Goal: Information Seeking & Learning: Learn about a topic

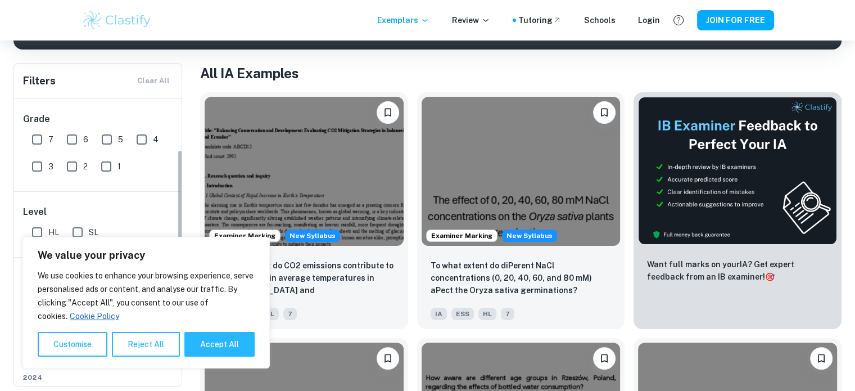
scroll to position [85, 0]
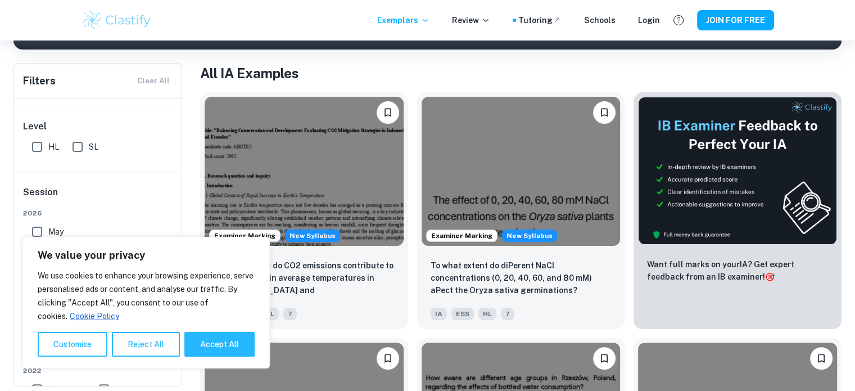
click at [89, 150] on span "SL" at bounding box center [94, 146] width 10 height 12
click at [89, 150] on input "SL" at bounding box center [77, 146] width 22 height 22
checkbox input "true"
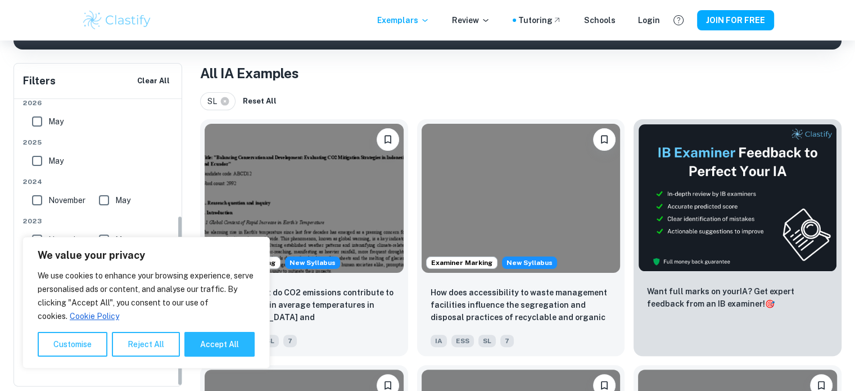
scroll to position [196, 0]
click at [225, 347] on button "Accept All" at bounding box center [219, 344] width 70 height 25
checkbox input "true"
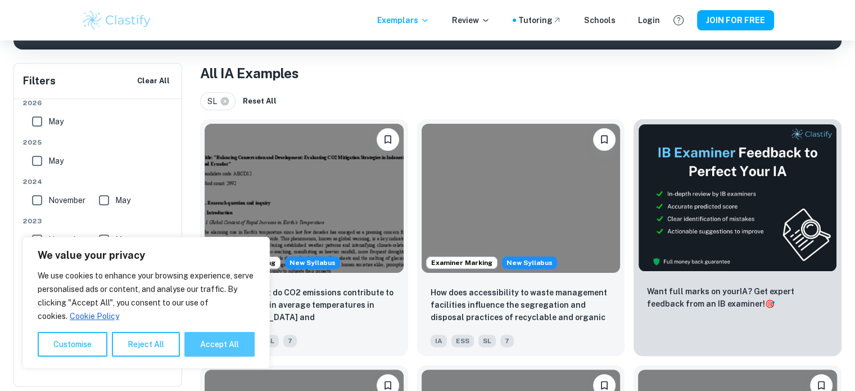
checkbox input "true"
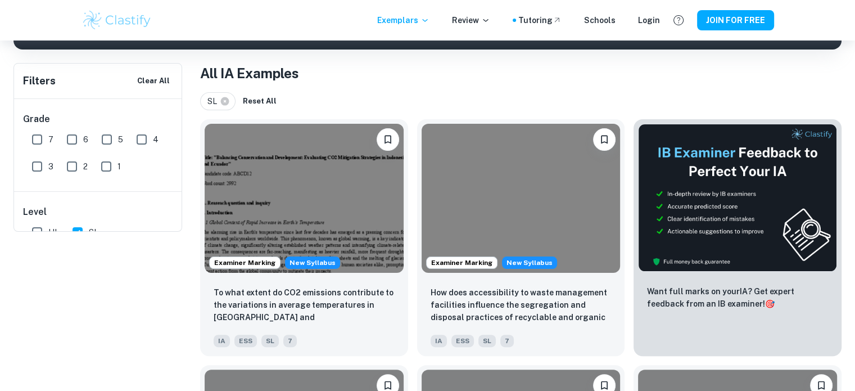
scroll to position [0, 0]
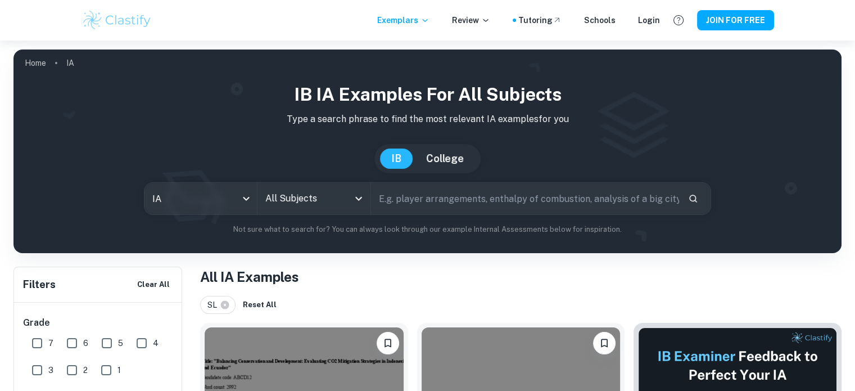
click at [399, 206] on input "text" at bounding box center [525, 198] width 308 height 31
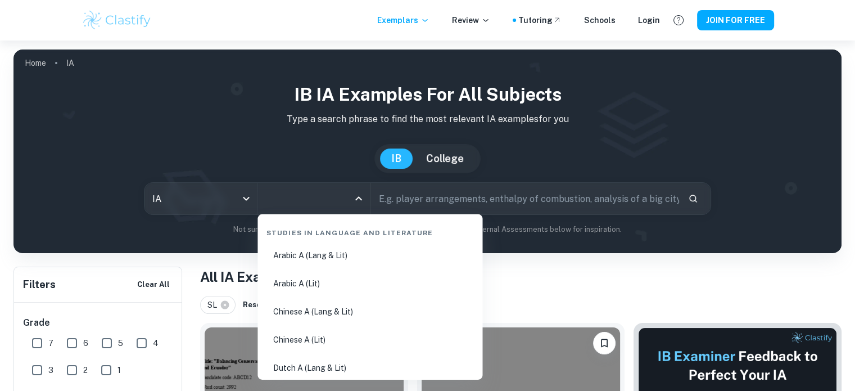
click at [326, 200] on input "All Subjects" at bounding box center [304, 198] width 85 height 21
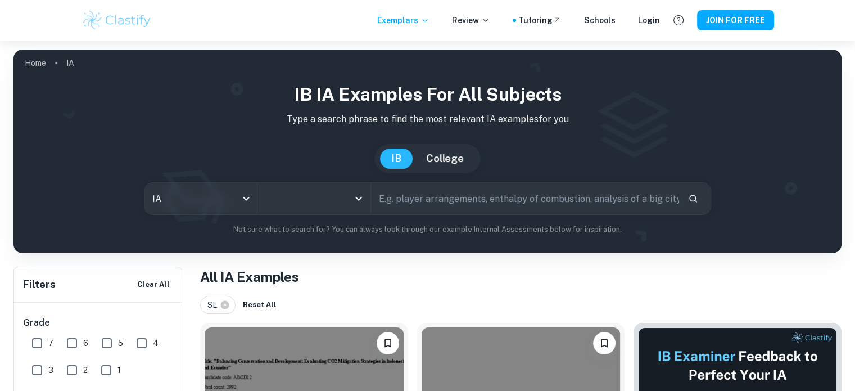
click at [338, 200] on input "All Subjects" at bounding box center [304, 198] width 85 height 21
click at [335, 200] on input "All Subjects" at bounding box center [304, 198] width 85 height 21
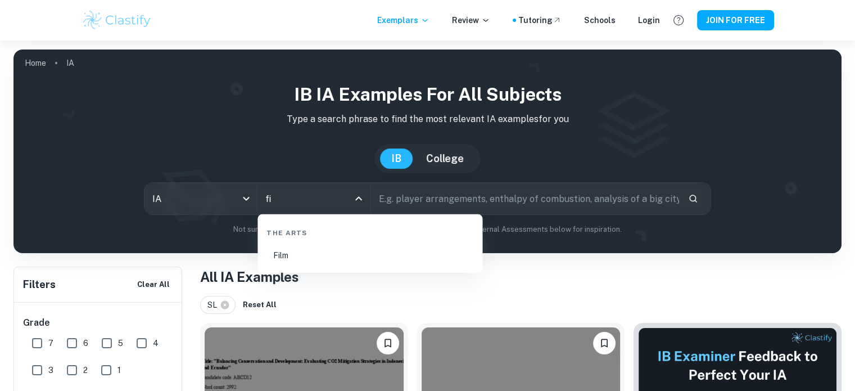
type input "f"
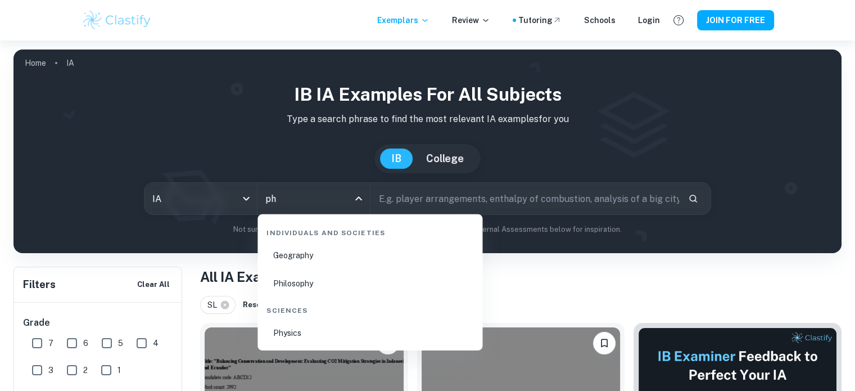
type input "phy"
click at [306, 332] on li "Physics" at bounding box center [370, 333] width 216 height 26
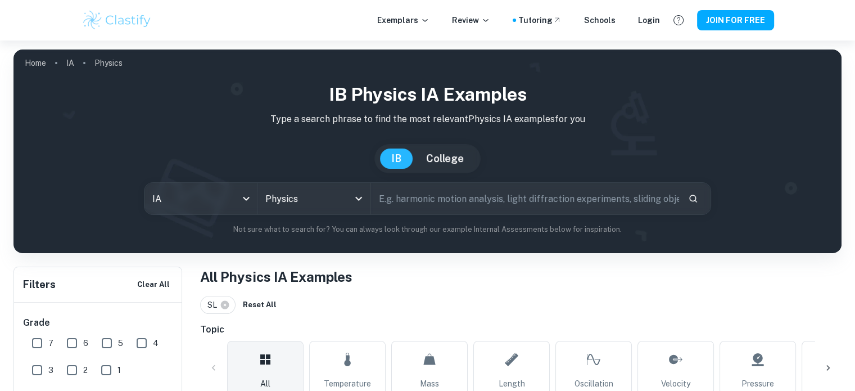
click at [411, 203] on input "text" at bounding box center [525, 198] width 308 height 31
type input "pressure"
drag, startPoint x: 444, startPoint y: 188, endPoint x: 283, endPoint y: 184, distance: 160.8
click at [283, 184] on div "IA ia All Subjects Physics All Subjects pressure ​" at bounding box center [427, 198] width 567 height 33
type input "basket"
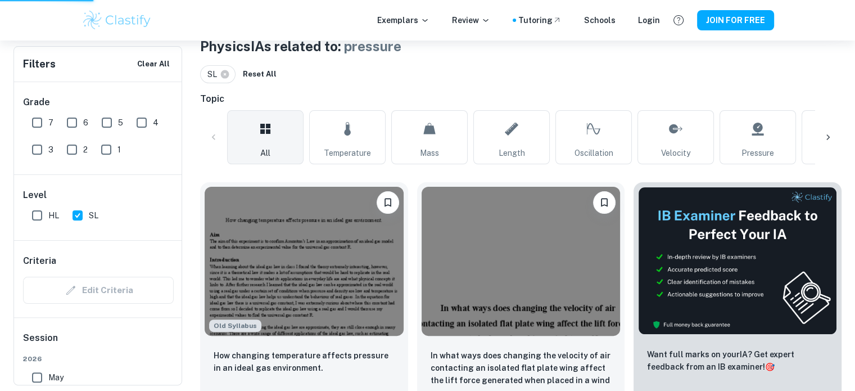
scroll to position [235, 0]
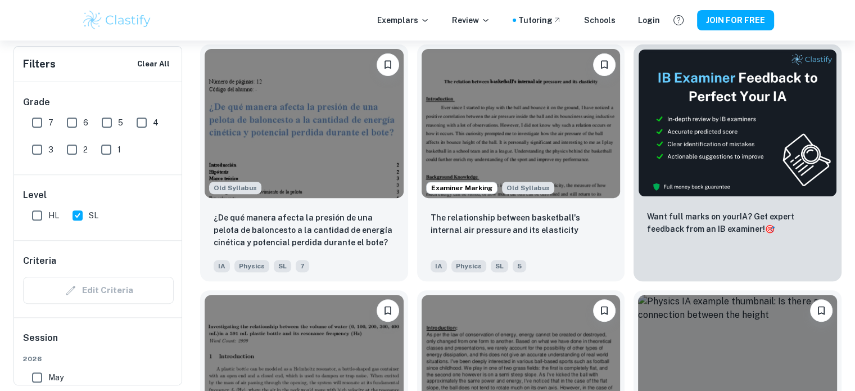
scroll to position [369, 0]
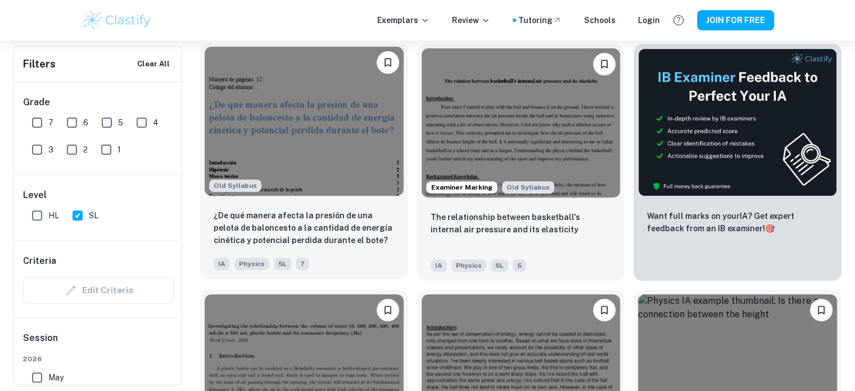
click at [311, 137] on img at bounding box center [304, 121] width 199 height 149
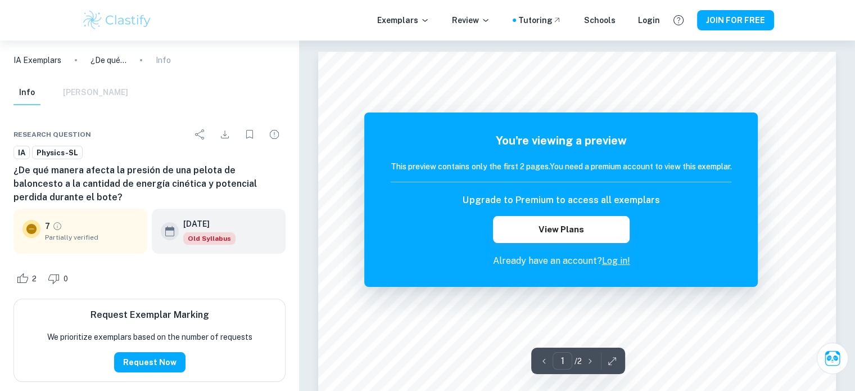
click at [35, 228] on icon at bounding box center [31, 229] width 10 height 10
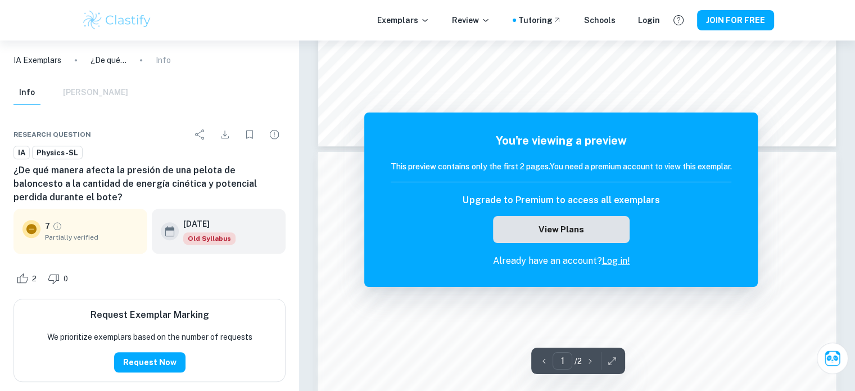
scroll to position [587, 0]
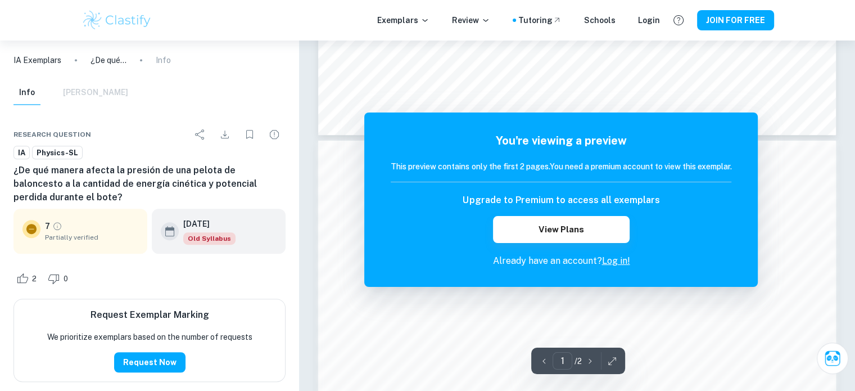
click at [608, 259] on link "Log in!" at bounding box center [615, 260] width 28 height 11
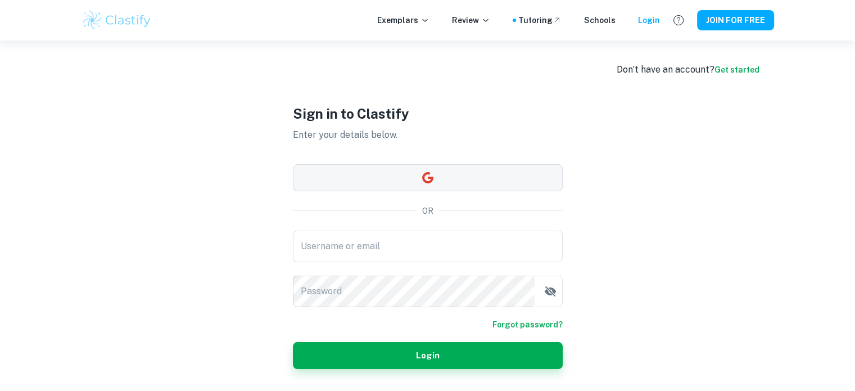
click at [431, 176] on icon "button" at bounding box center [427, 177] width 13 height 13
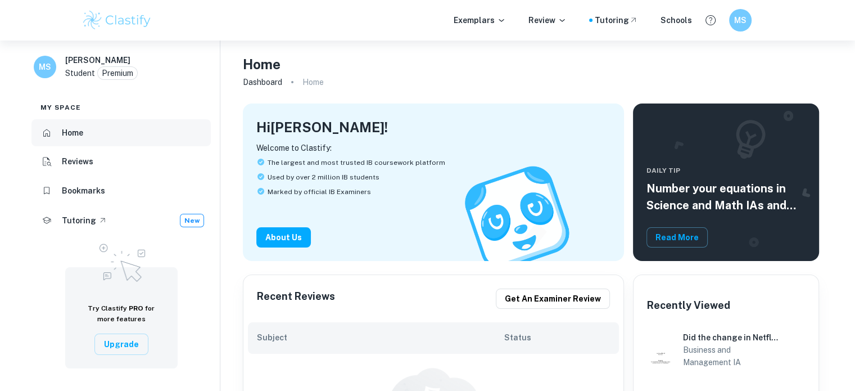
click at [69, 137] on h6 "Home" at bounding box center [72, 132] width 21 height 12
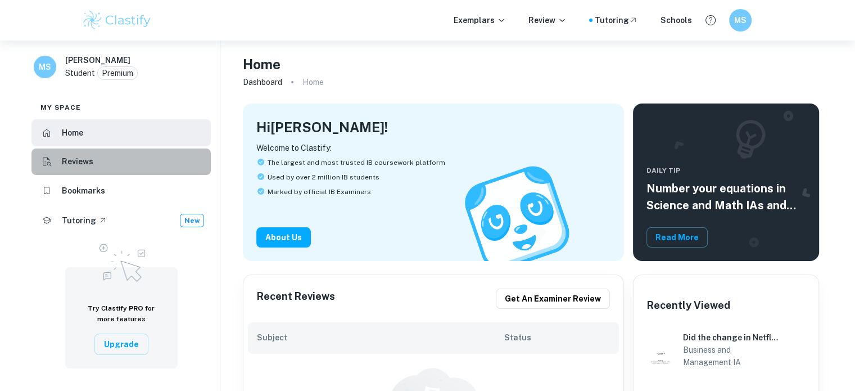
click at [80, 159] on h6 "Reviews" at bounding box center [77, 161] width 31 height 12
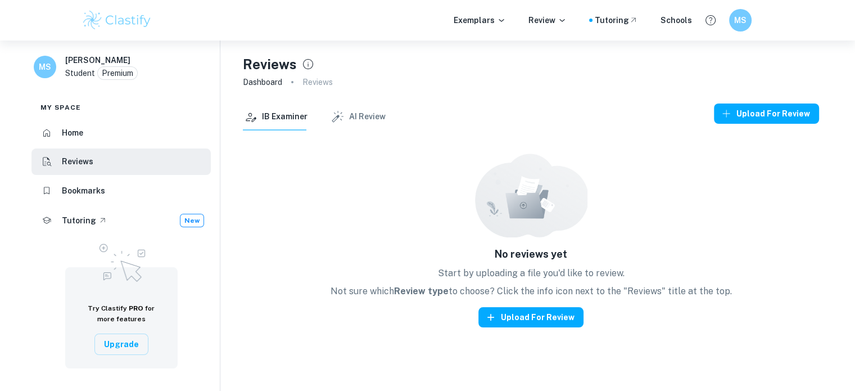
click at [100, 134] on li "Home" at bounding box center [120, 132] width 179 height 27
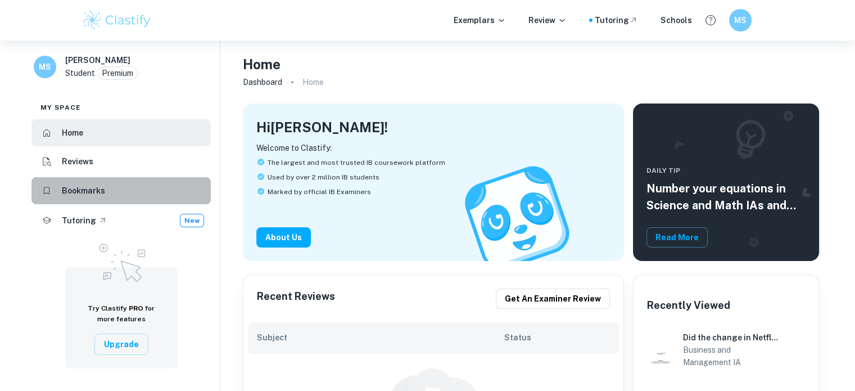
click at [87, 179] on li "Bookmarks" at bounding box center [120, 190] width 179 height 27
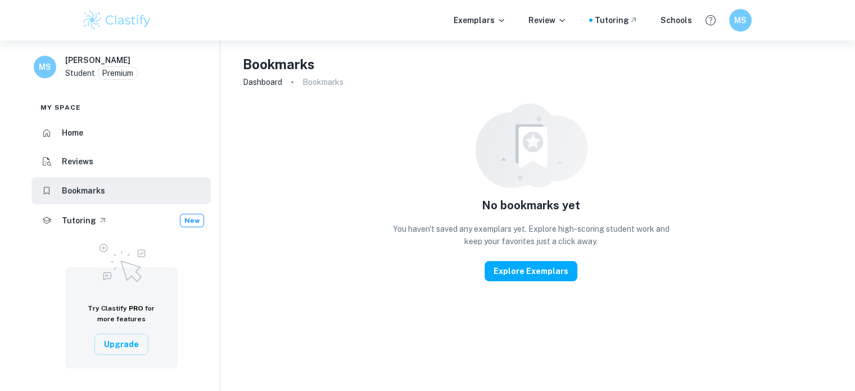
click at [85, 157] on h6 "Reviews" at bounding box center [77, 161] width 31 height 12
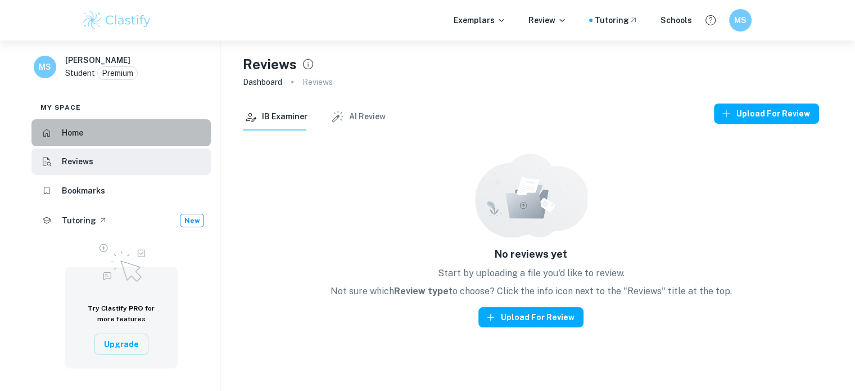
click at [103, 127] on li "Home" at bounding box center [120, 132] width 179 height 27
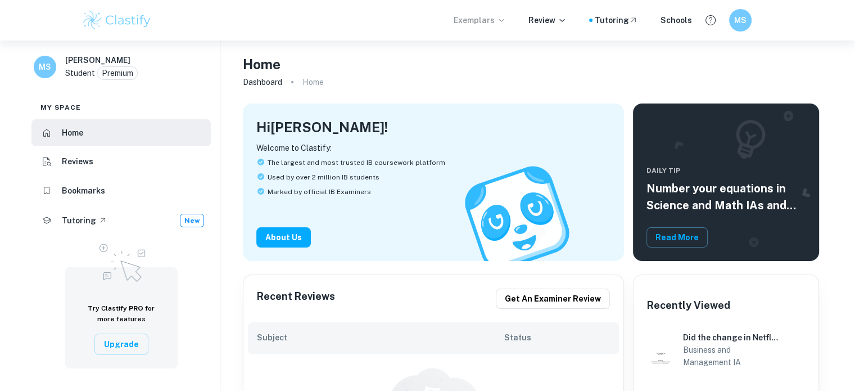
click at [485, 20] on p "Exemplars" at bounding box center [479, 20] width 52 height 12
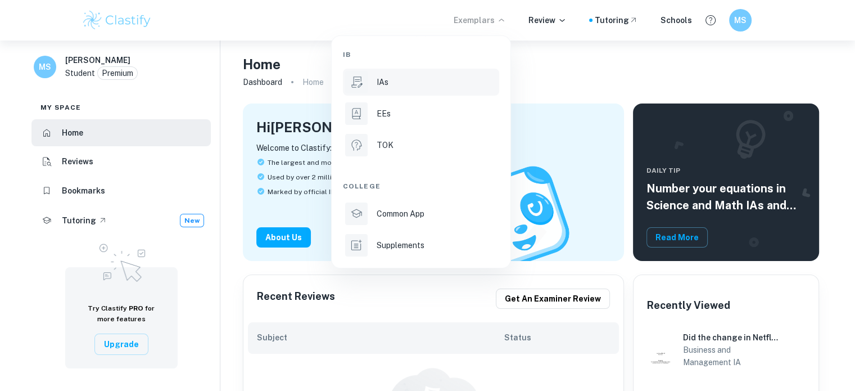
click at [420, 81] on div "IAs" at bounding box center [436, 82] width 120 height 12
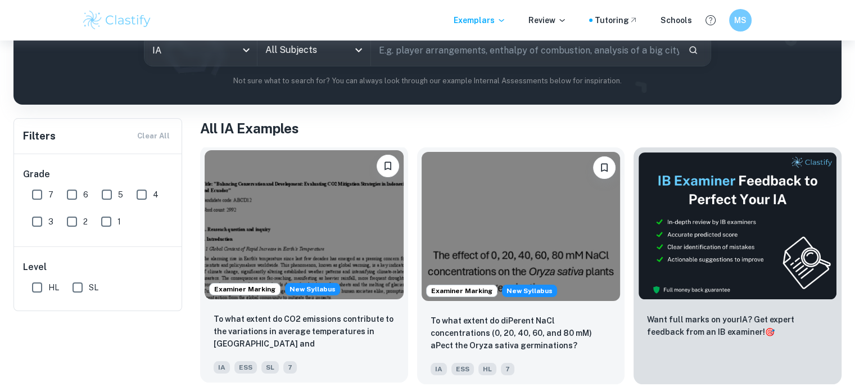
scroll to position [69, 0]
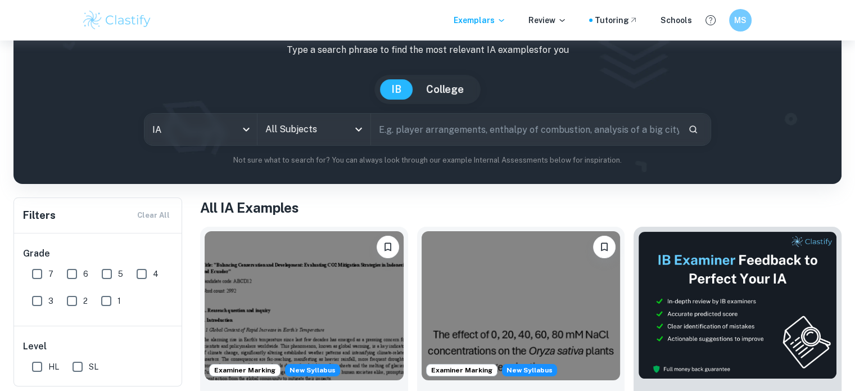
click at [410, 135] on input "text" at bounding box center [525, 129] width 308 height 31
click at [328, 124] on input "All Subjects" at bounding box center [304, 129] width 85 height 21
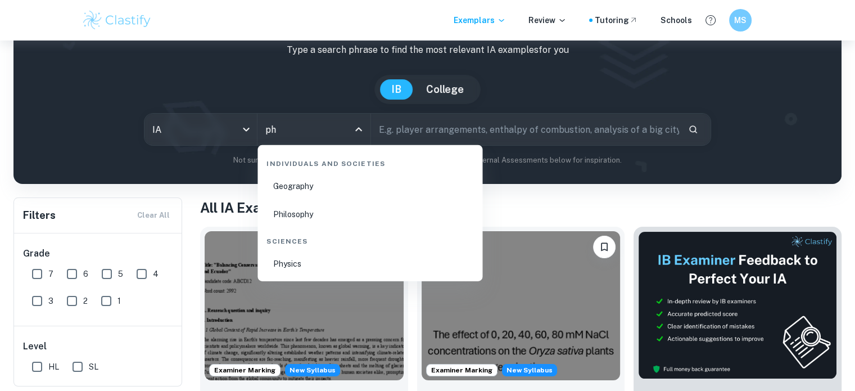
click at [288, 264] on li "Physics" at bounding box center [370, 264] width 216 height 26
type input "Physics"
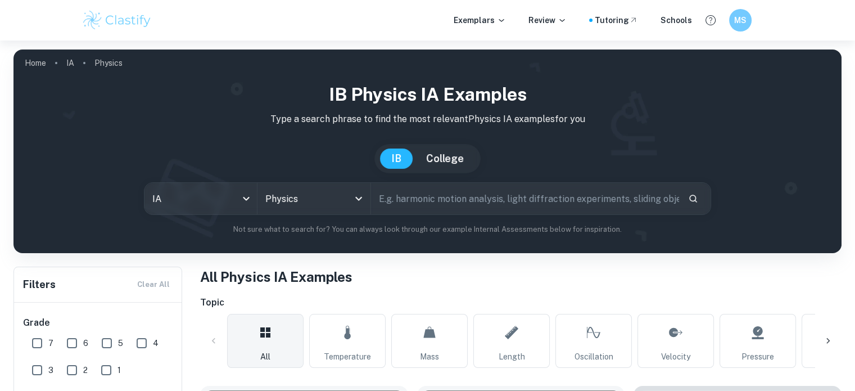
click at [414, 189] on input "text" at bounding box center [525, 198] width 308 height 31
type input "baloncesto"
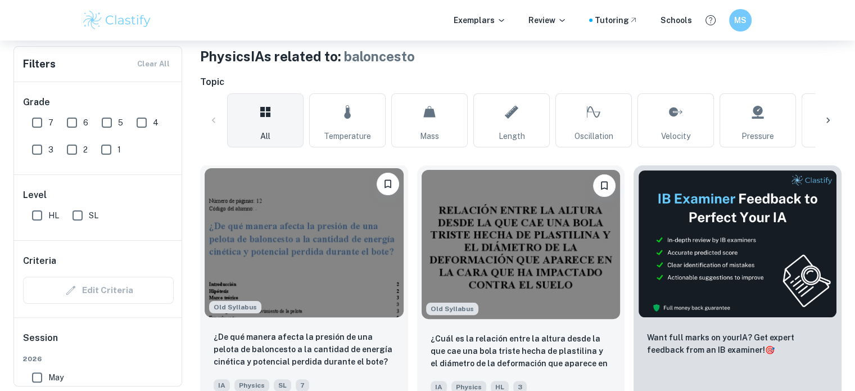
scroll to position [351, 0]
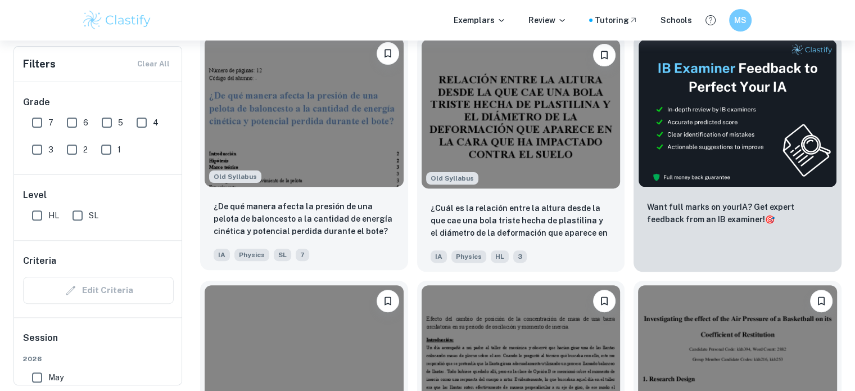
click at [269, 127] on img at bounding box center [304, 112] width 199 height 149
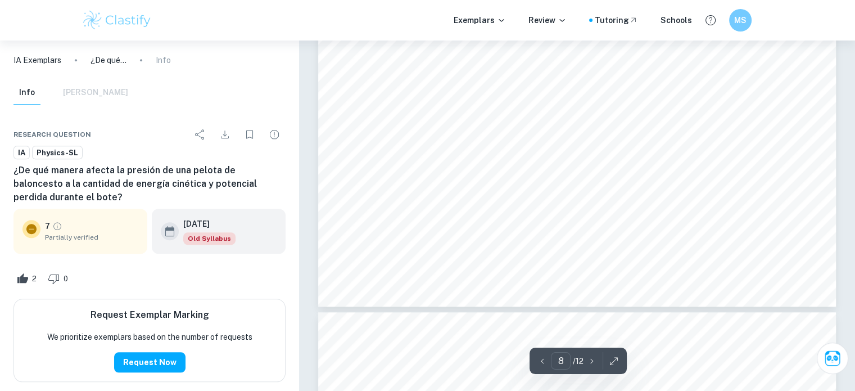
scroll to position [5210, 0]
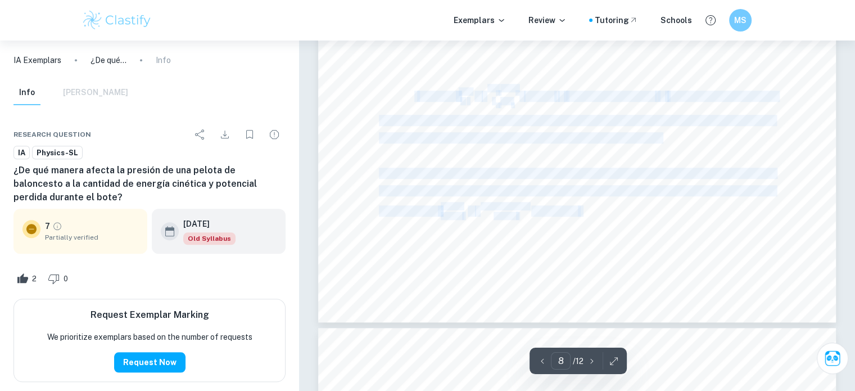
drag, startPoint x: 413, startPoint y: 95, endPoint x: 469, endPoint y: 96, distance: 55.6
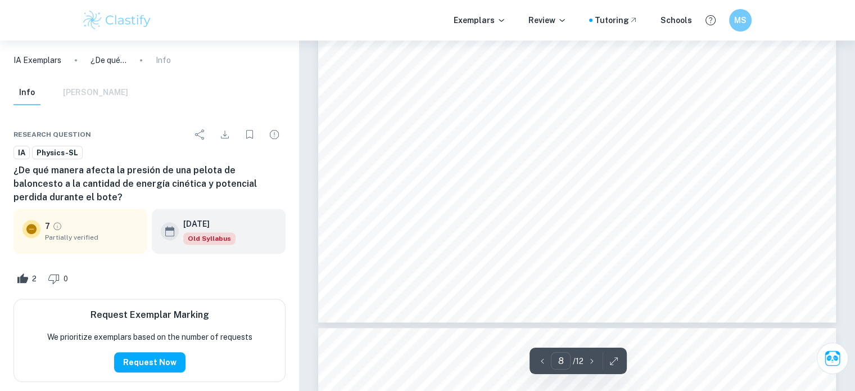
click at [446, 116] on span "representa la incertidumbre. La incertidumbre de la aceleración de la gravedad …" at bounding box center [577, 120] width 396 height 10
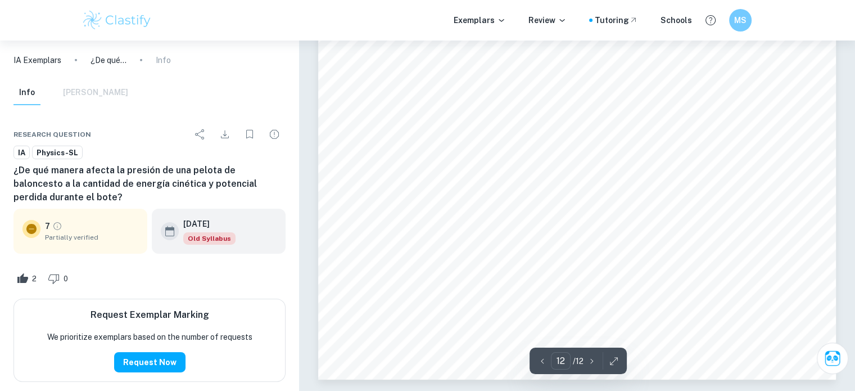
click at [382, 174] on span "Referencias" at bounding box center [419, 175] width 80 height 17
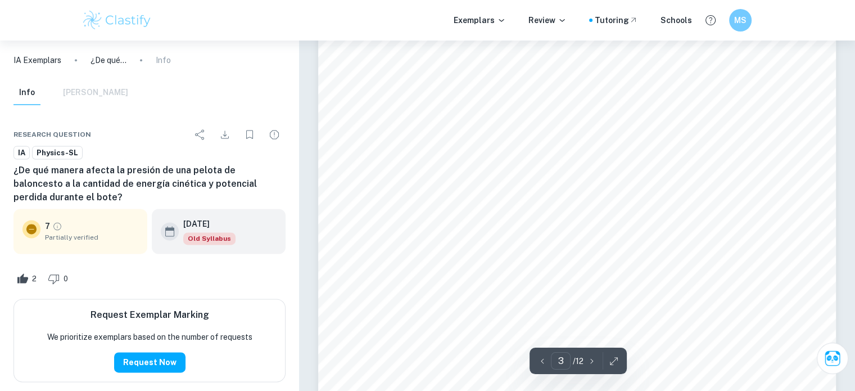
scroll to position [1522, 0]
click at [494, 166] on span "Esta información me lleva a formular la siguiente hipótesis:" at bounding box center [503, 171] width 249 height 10
click at [512, 168] on span "Esta información me lleva a formular la siguiente hipótesis:" at bounding box center [503, 171] width 249 height 10
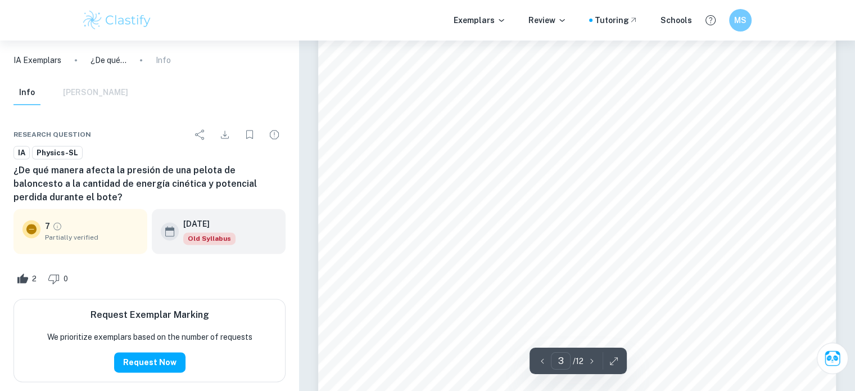
click at [466, 211] on span ". Por ejemplo, va a haber una mayor diferencia en la pérdida de energía durante" at bounding box center [610, 207] width 329 height 10
click at [539, 184] on div "3 que a presiones bajas, una diferencia de presión tiene un impacto considerabl…" at bounding box center [577, 86] width 518 height 670
click at [521, 161] on div "3 que a presiones bajas, una diferencia de presión tiene un impacto considerabl…" at bounding box center [577, 86] width 518 height 670
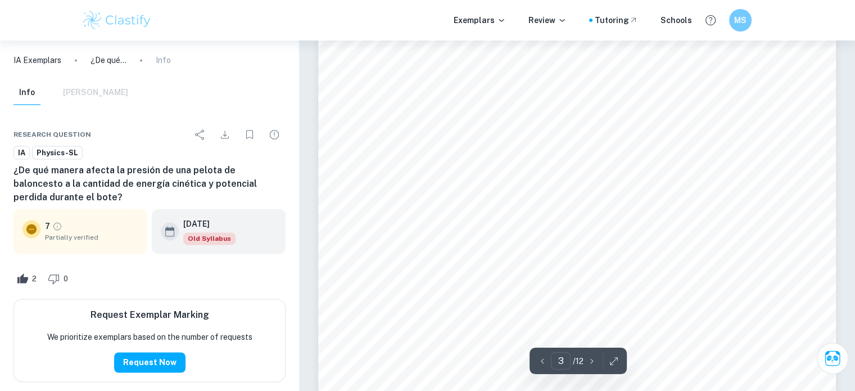
click at [521, 161] on div "3 que a presiones bajas, una diferencia de presión tiene un impacto considerabl…" at bounding box center [577, 86] width 518 height 670
click at [491, 162] on div "3 que a presiones bajas, una diferencia de presión tiene un impacto considerabl…" at bounding box center [577, 124] width 518 height 670
click at [479, 157] on span "Cuando una pelota se infla, se le está insertando aire en su interior, y cuanto…" at bounding box center [577, 156] width 396 height 10
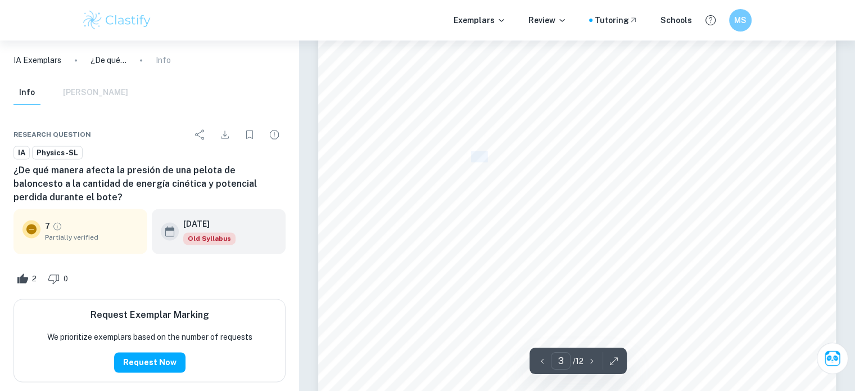
click at [479, 157] on span "Cuando una pelota se infla, se le está insertando aire en su interior, y cuanto…" at bounding box center [577, 156] width 396 height 10
click at [478, 183] on div "3 que a presiones bajas, una diferencia de presión tiene un impacto considerabl…" at bounding box center [577, 124] width 518 height 670
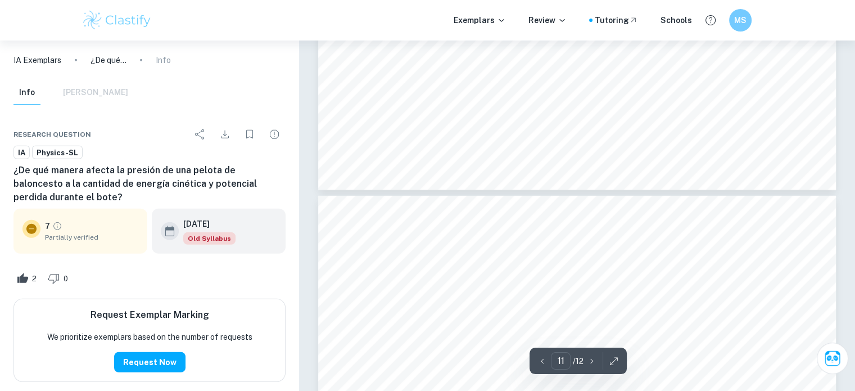
type input "12"
click at [450, 156] on span "resistencia que opone el aire." at bounding box center [468, 154] width 117 height 10
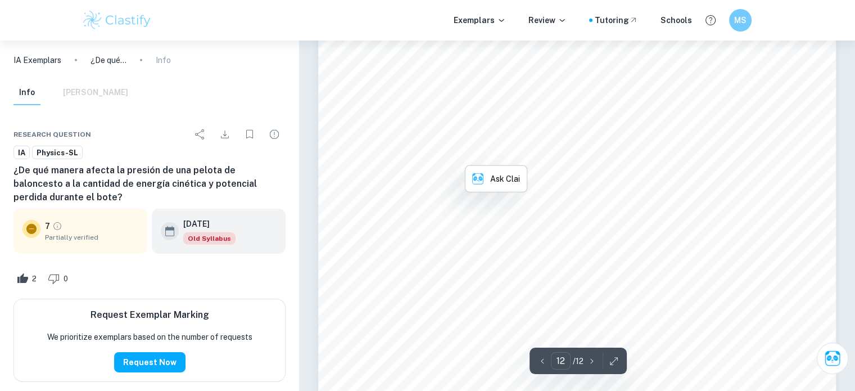
click at [450, 156] on span "resistencia que opone el aire." at bounding box center [468, 154] width 117 height 10
click at [474, 146] on div "12 Esta mejora puede suponer riesgos, pero tomado las medidas de seguridad adec…" at bounding box center [577, 132] width 518 height 670
click at [475, 143] on div "12 Esta mejora puede suponer riesgos, pero tomado las medidas de seguridad adec…" at bounding box center [577, 132] width 518 height 670
click at [463, 132] on span "Repetir esta investigación pero teniendo en cuenta los cambios de energía debid…" at bounding box center [592, 137] width 365 height 10
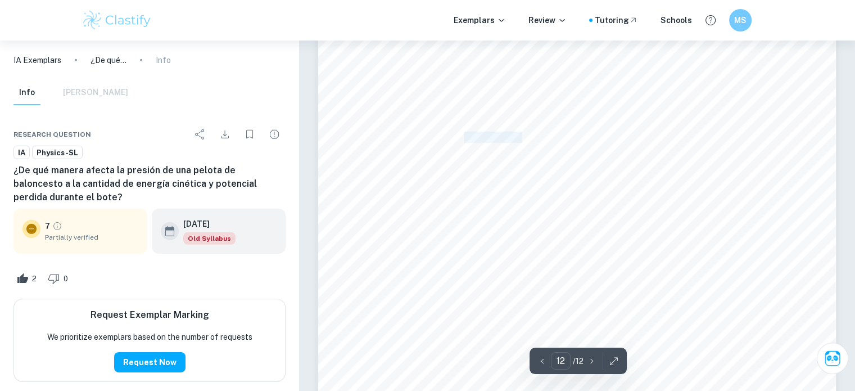
click at [463, 132] on span "Repetir esta investigación pero teniendo en cuenta los cambios de energía debid…" at bounding box center [592, 137] width 365 height 10
click at [409, 150] on div "12 Esta mejora puede suponer riesgos, pero tomado las medidas de seguridad adec…" at bounding box center [577, 132] width 518 height 670
click at [412, 140] on span "Repetir esta investigación pero teniendo en cuenta los cambios de energía debid…" at bounding box center [592, 137] width 365 height 10
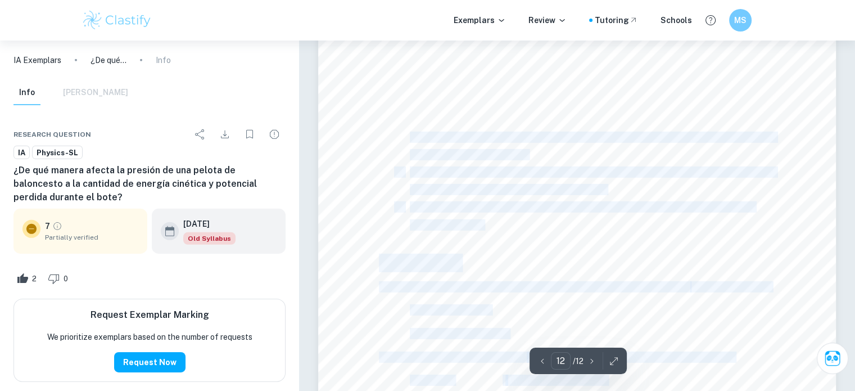
drag, startPoint x: 410, startPoint y: 137, endPoint x: 544, endPoint y: 165, distance: 136.5
click at [544, 165] on div "12 Esta mejora puede suponer riesgos, pero tomado las medidas de seguridad adec…" at bounding box center [577, 132] width 518 height 670
